Goal: Navigation & Orientation: Find specific page/section

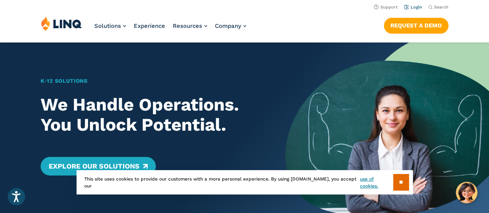
click at [409, 7] on link "Login" at bounding box center [413, 7] width 18 height 5
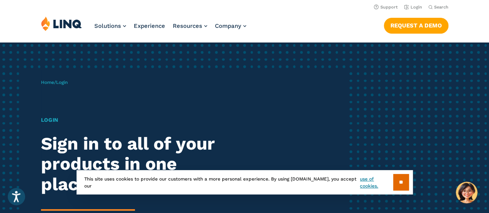
click at [59, 84] on span "Home / Login" at bounding box center [54, 82] width 27 height 5
click at [50, 123] on h1 "Login" at bounding box center [135, 120] width 188 height 8
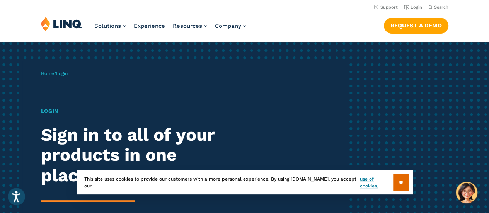
scroll to position [7, 0]
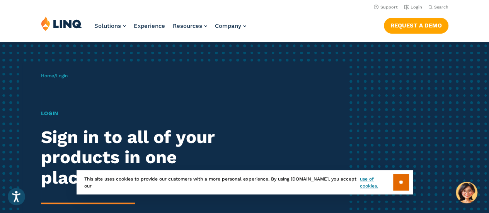
click at [50, 111] on h1 "Login" at bounding box center [135, 113] width 188 height 8
click at [60, 123] on div "Login Sign in to all of your products in one place. LINQ brings together studen…" at bounding box center [135, 190] width 188 height 162
click at [72, 145] on h2 "Sign in to all of your products in one place." at bounding box center [135, 157] width 188 height 61
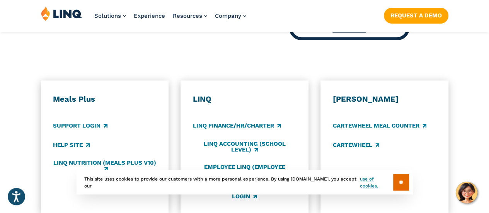
scroll to position [436, 0]
